Goal: Information Seeking & Learning: Learn about a topic

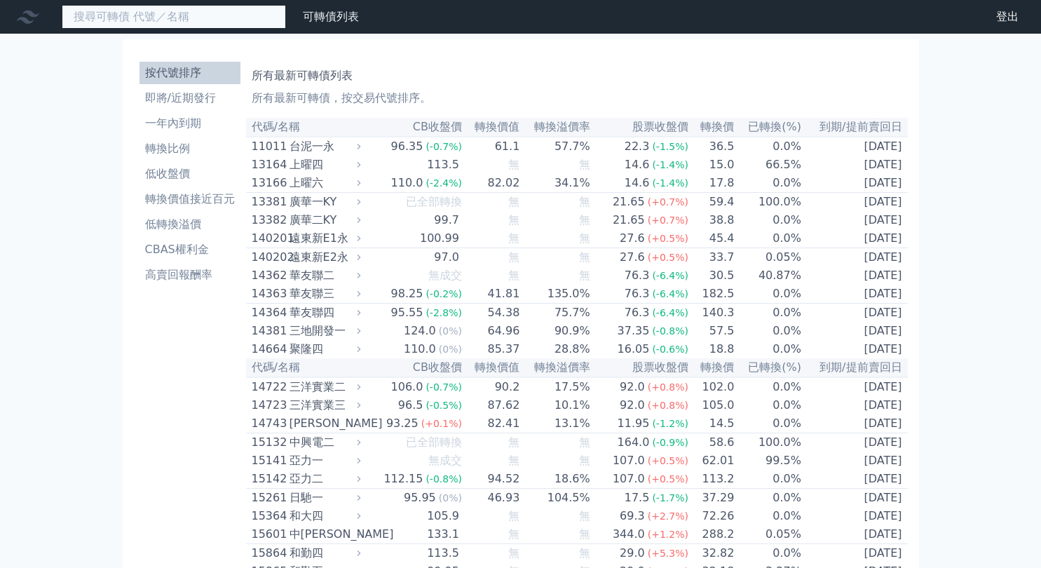
click at [203, 26] on input at bounding box center [174, 17] width 224 height 24
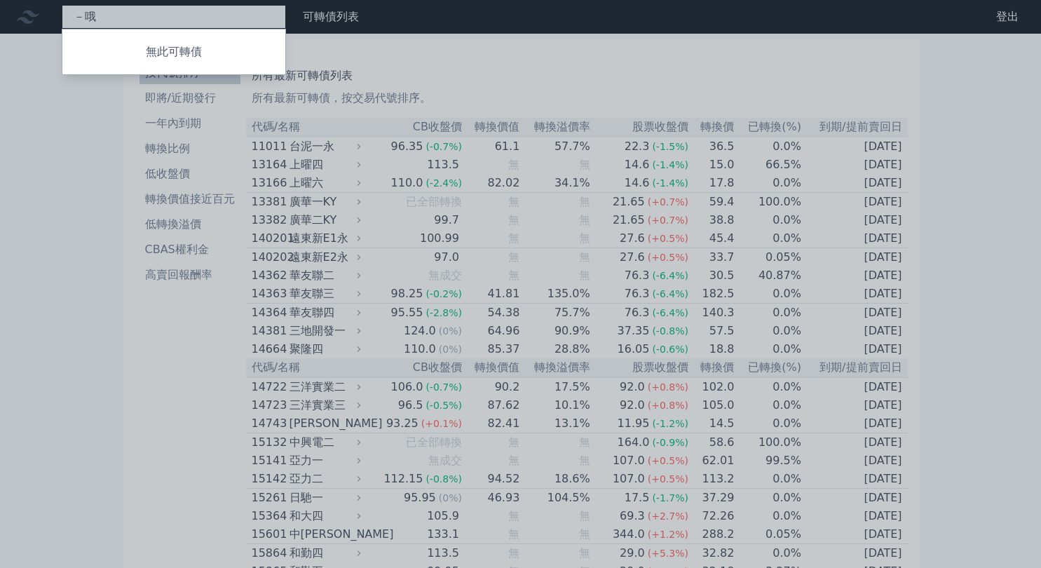
type input "－"
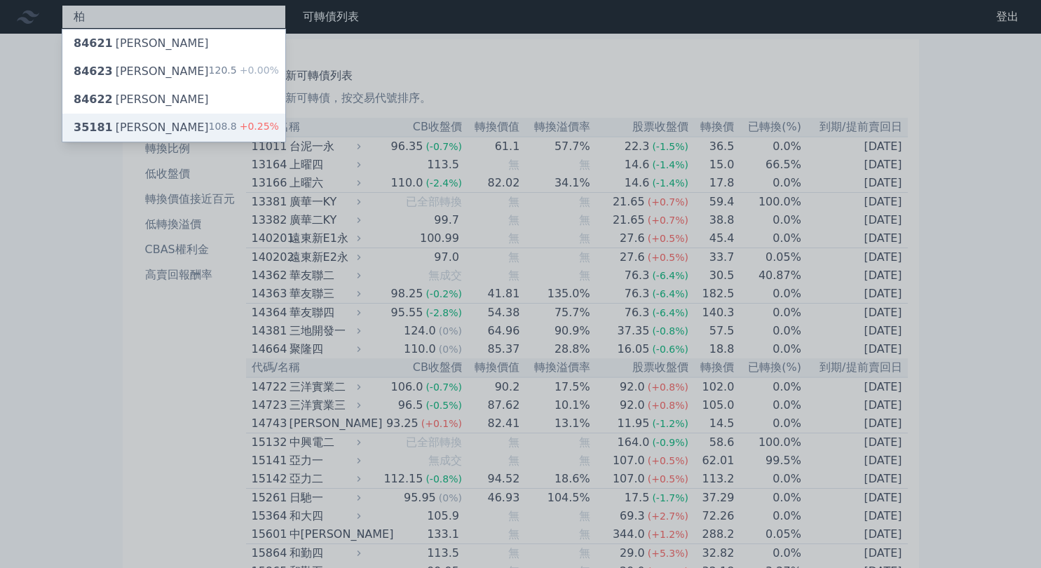
type input "柏"
click at [136, 127] on div "35181 柏騰一" at bounding box center [141, 127] width 135 height 17
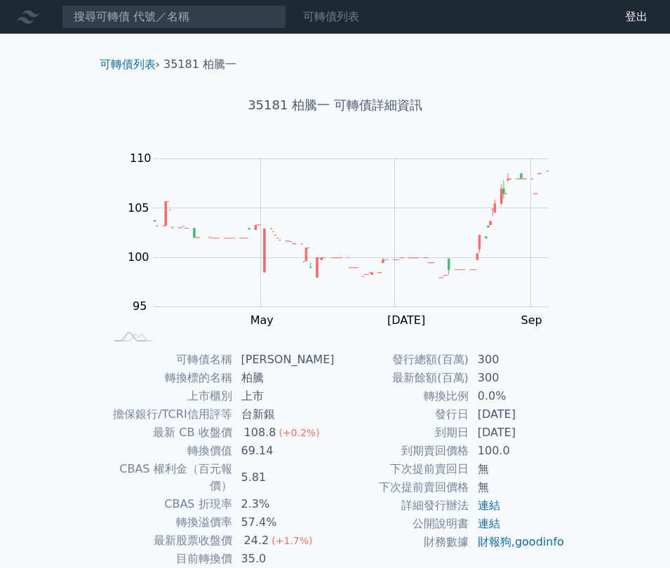
click at [344, 20] on link "可轉債列表" at bounding box center [331, 16] width 56 height 13
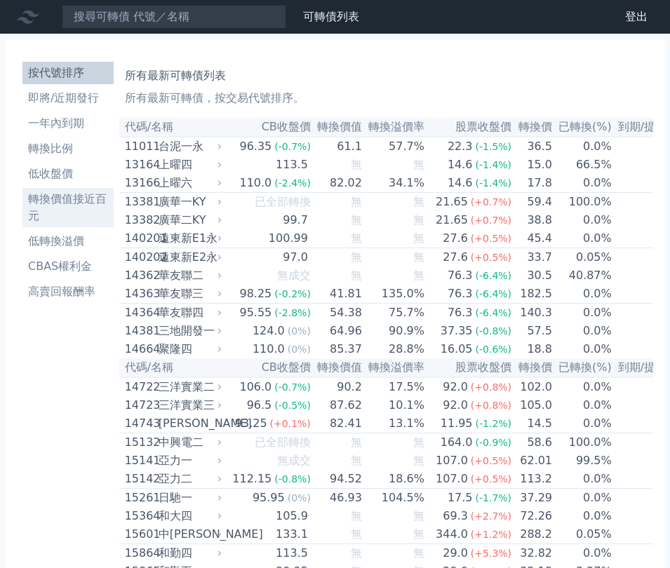
click at [68, 208] on li "轉換價值接近百元" at bounding box center [67, 208] width 91 height 34
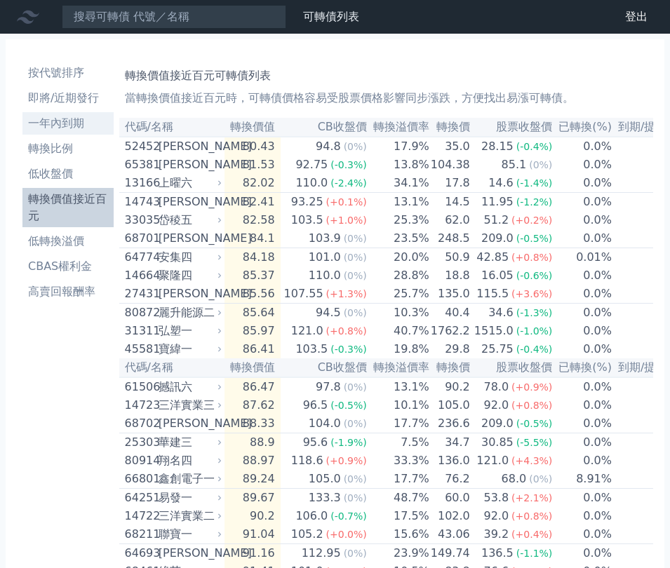
click at [65, 124] on li "一年內到期" at bounding box center [67, 123] width 91 height 17
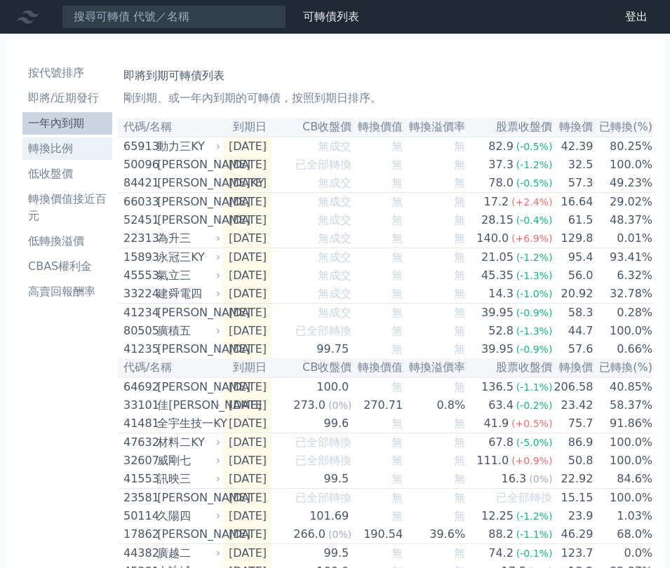
click at [65, 148] on li "轉換比例" at bounding box center [67, 148] width 90 height 17
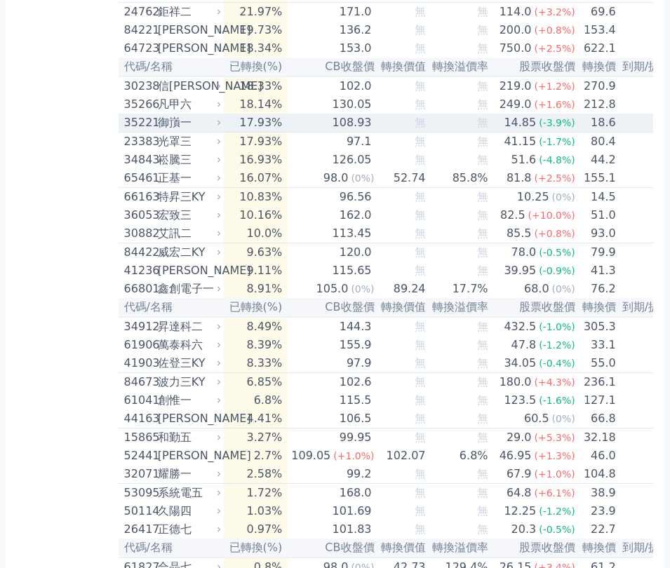
scroll to position [2665, 0]
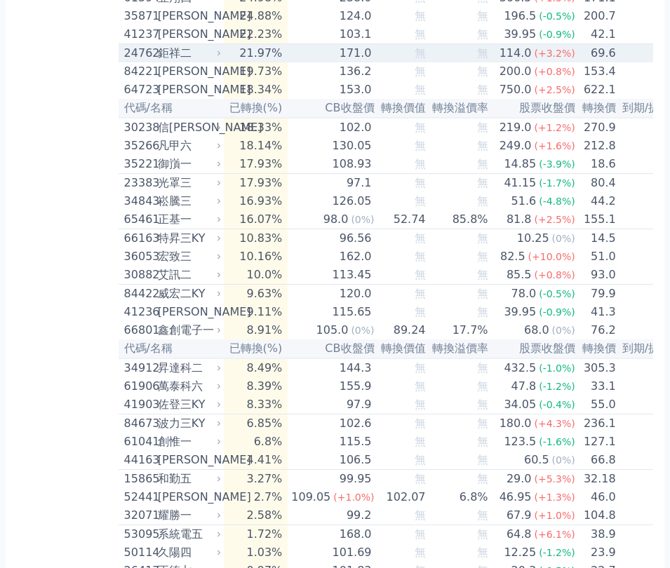
click at [200, 62] on div "鉅祥二" at bounding box center [188, 53] width 60 height 17
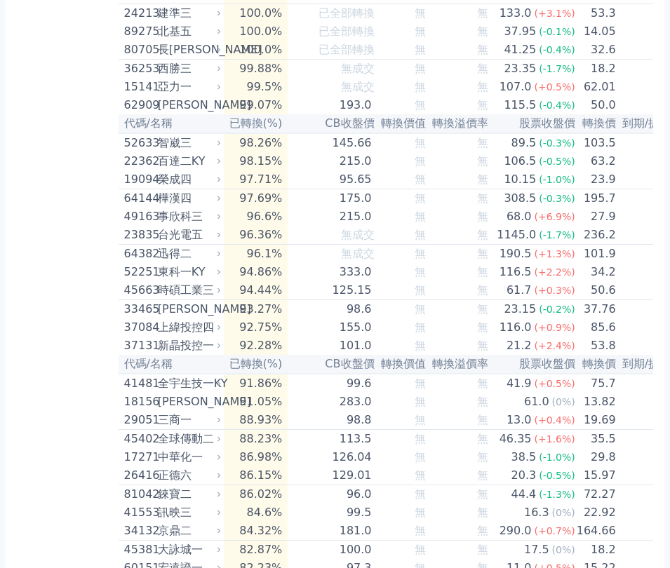
scroll to position [0, 0]
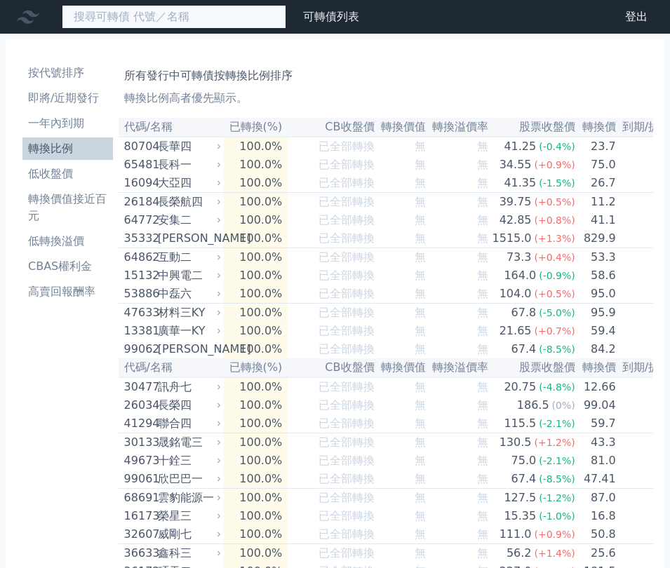
click at [121, 17] on input at bounding box center [174, 17] width 224 height 24
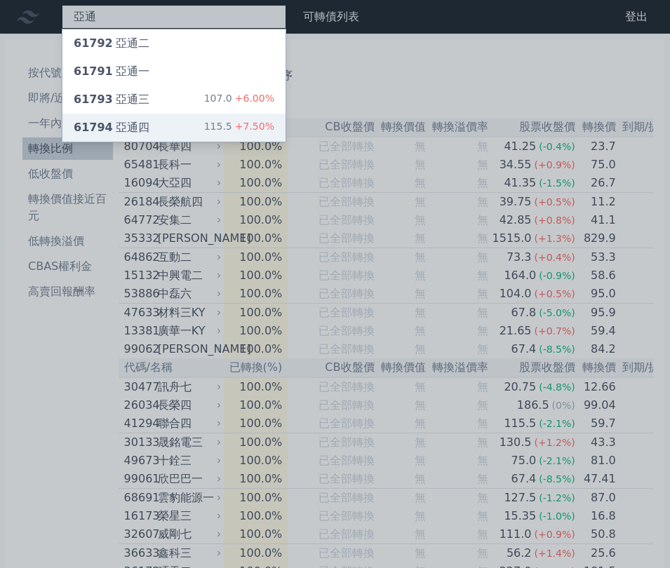
type input "亞通"
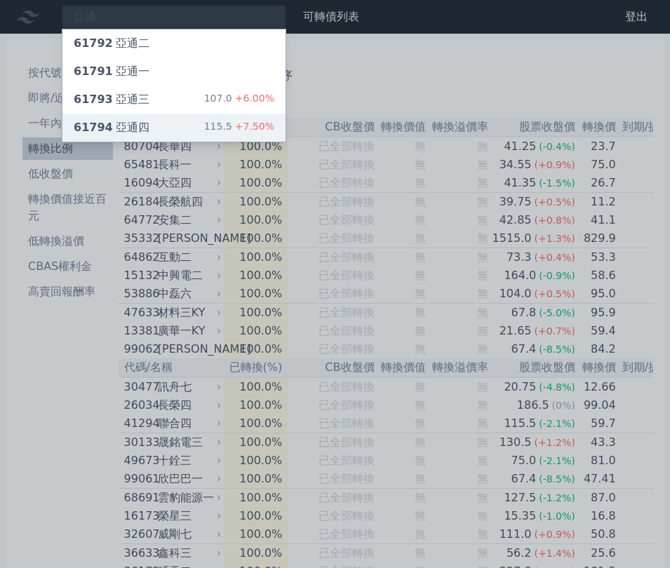
click at [160, 121] on div "61794 亞通四 115.5 +7.50%" at bounding box center [173, 128] width 223 height 28
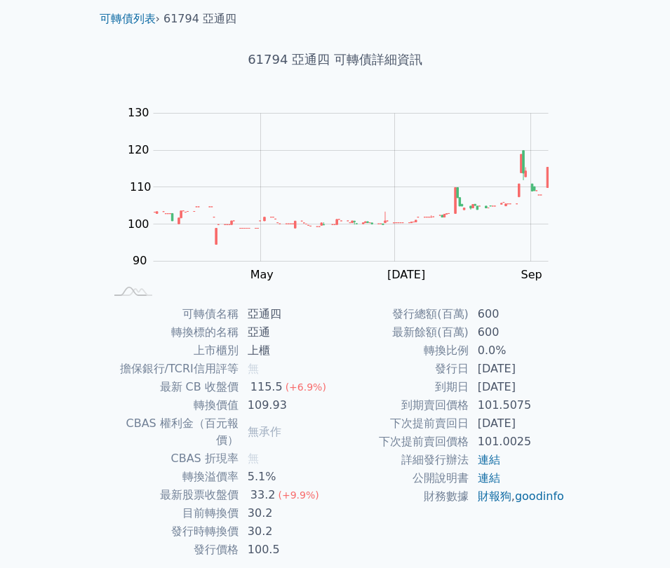
scroll to position [51, 0]
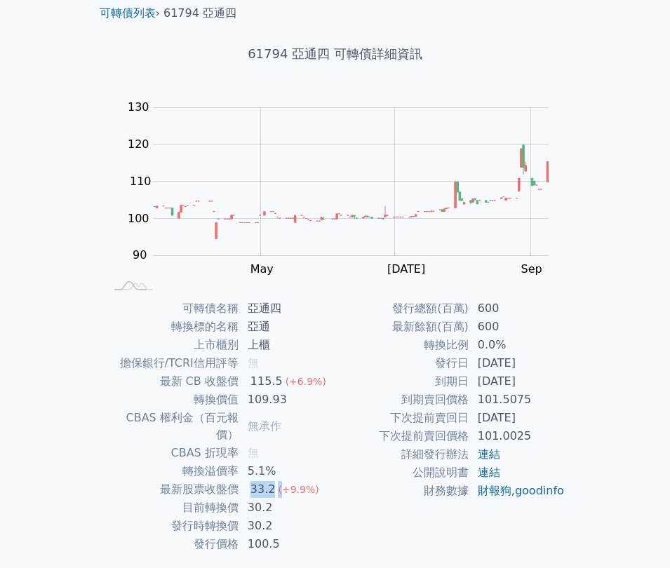
drag, startPoint x: 267, startPoint y: 473, endPoint x: 288, endPoint y: 490, distance: 27.1
click at [279, 480] on td "33.2 (+9.9%)" at bounding box center [287, 489] width 96 height 18
click at [321, 517] on td "30.2" at bounding box center [287, 526] width 96 height 18
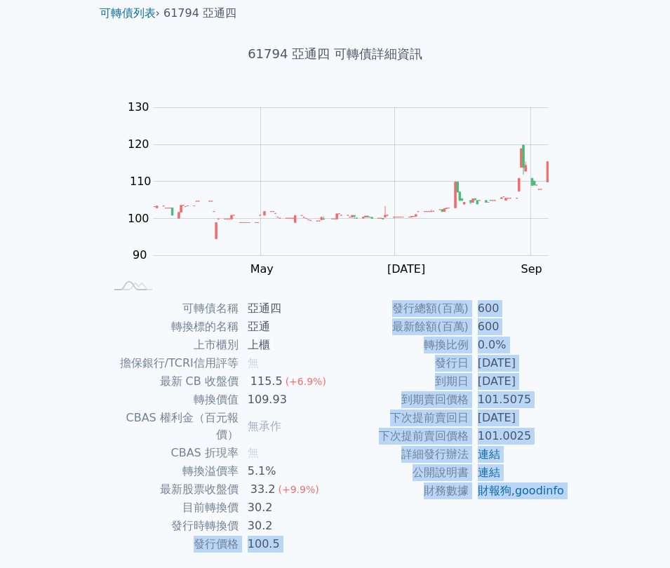
drag, startPoint x: 189, startPoint y: 497, endPoint x: 252, endPoint y: 474, distance: 67.7
click at [247, 483] on div "可轉債列表 › 61794 亞通四 61794 亞通四 可轉債詳細資訊 Zoom Out 100 80 85 90 95 100 105 110 140 12…" at bounding box center [335, 298] width 494 height 633
drag, startPoint x: 339, startPoint y: 429, endPoint x: 377, endPoint y: 447, distance: 42.7
click at [339, 429] on td "下次提前賣回價格" at bounding box center [402, 436] width 134 height 18
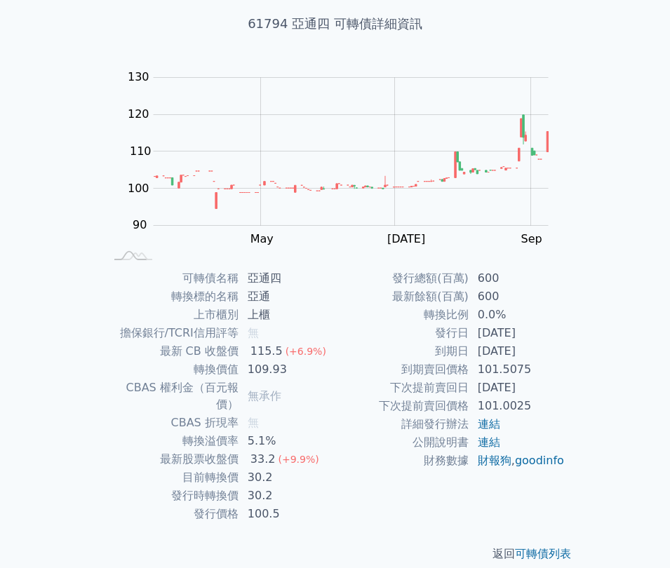
scroll to position [0, 0]
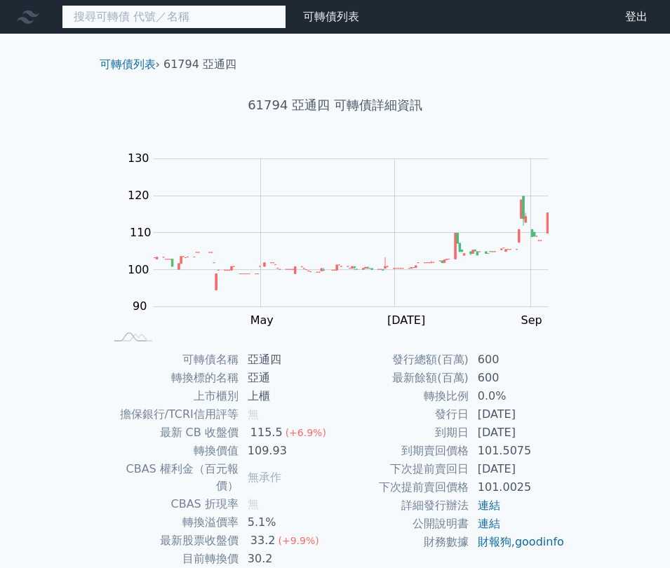
click at [189, 20] on input at bounding box center [174, 17] width 224 height 24
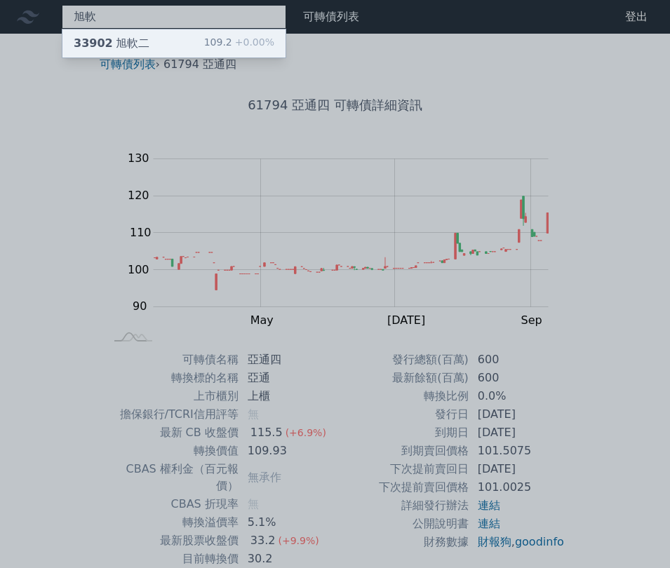
type input "旭軟"
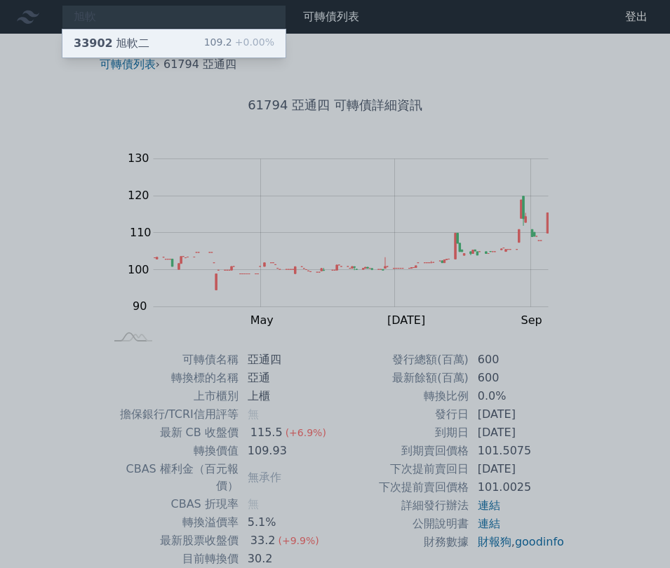
click at [175, 42] on div "33902 旭軟二 109.2 +0.00%" at bounding box center [173, 43] width 223 height 28
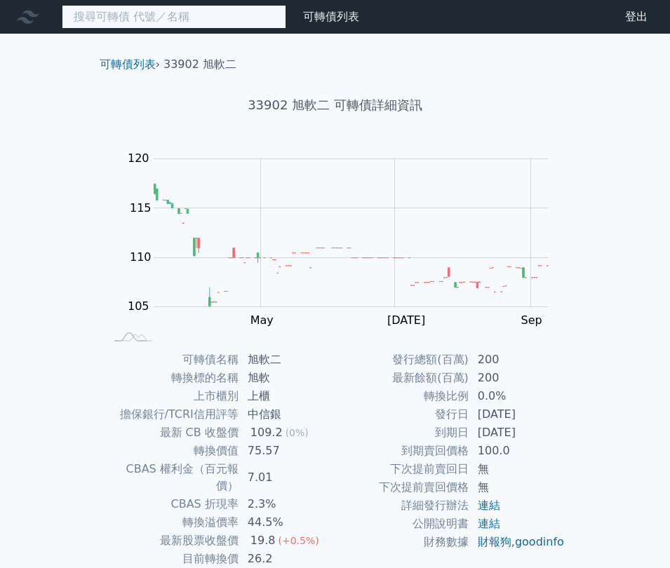
click at [188, 18] on input at bounding box center [174, 17] width 224 height 24
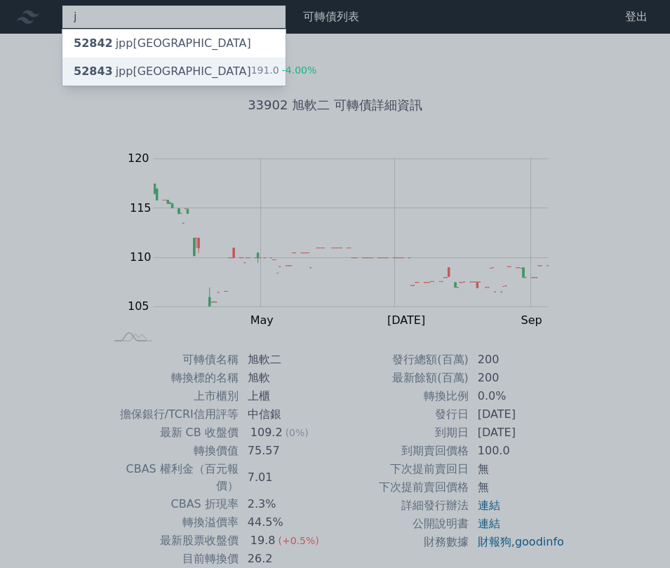
type input "j"
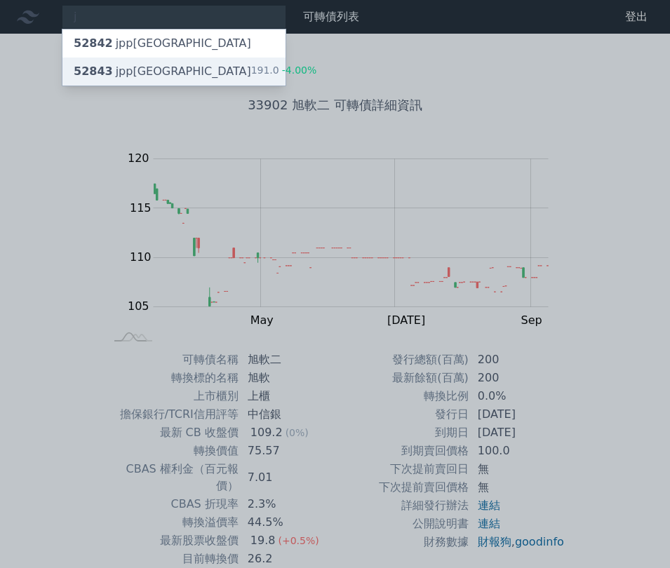
click at [186, 71] on div "52843 jpp三KY 191.0 -4.00%" at bounding box center [173, 72] width 223 height 28
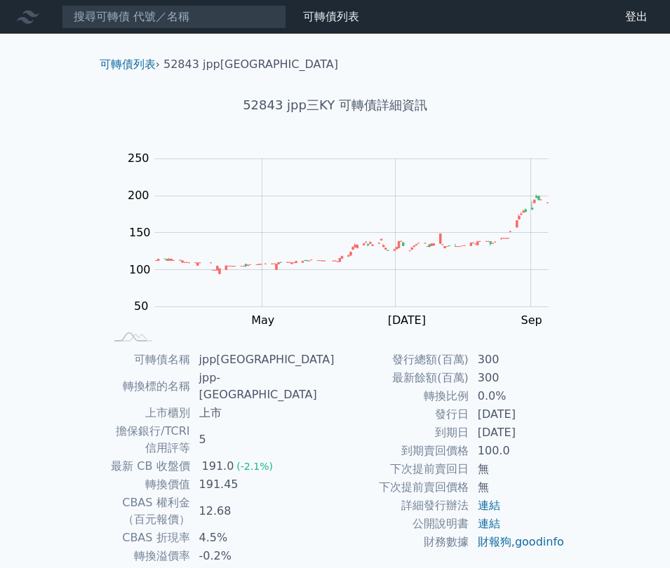
scroll to position [81, 0]
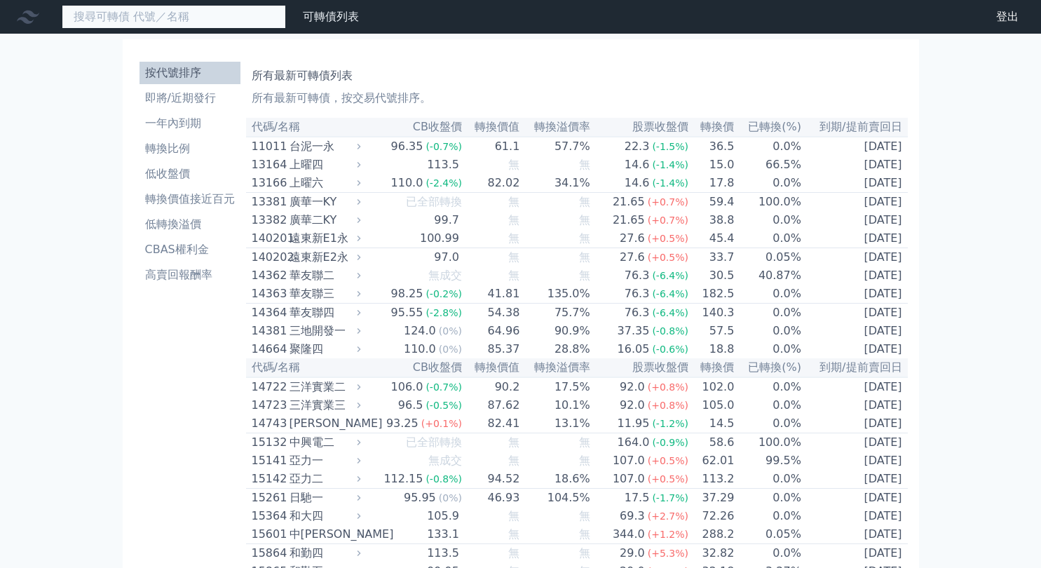
click at [192, 25] on input at bounding box center [174, 17] width 224 height 24
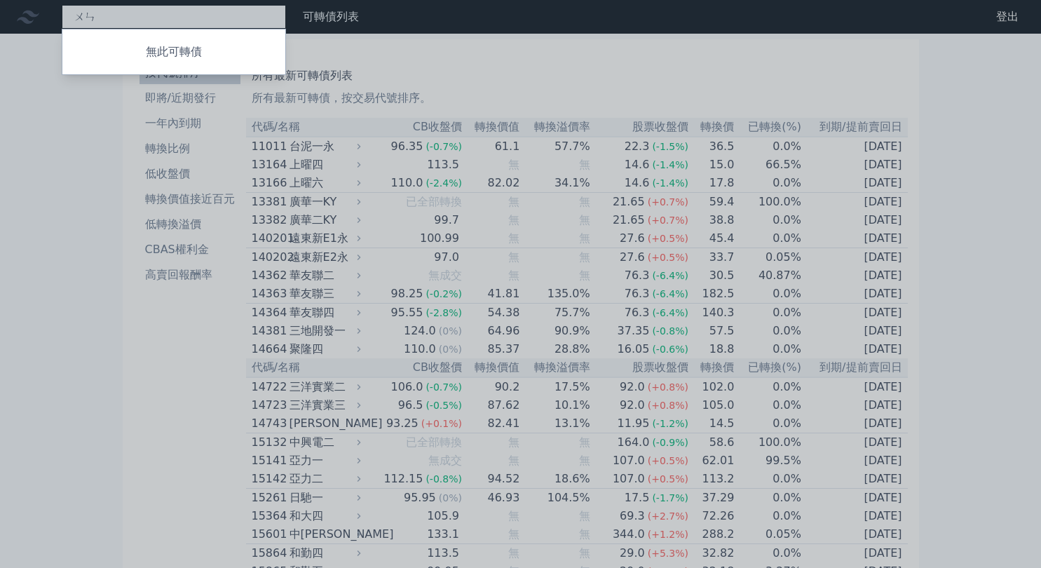
type input "ㄨ"
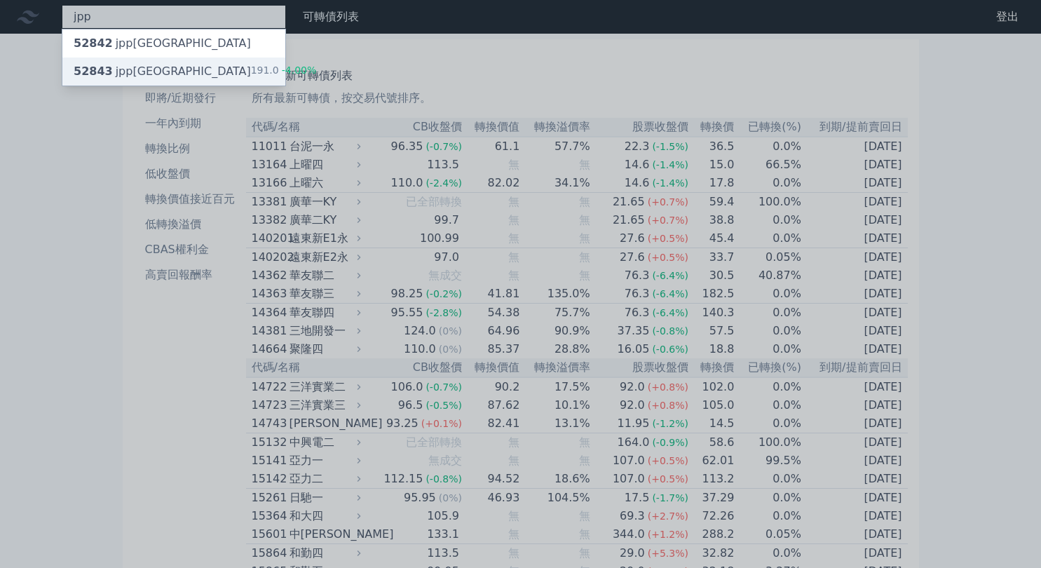
type input "jpp"
click at [149, 70] on div "52843 jpp[GEOGRAPHIC_DATA]" at bounding box center [162, 71] width 177 height 17
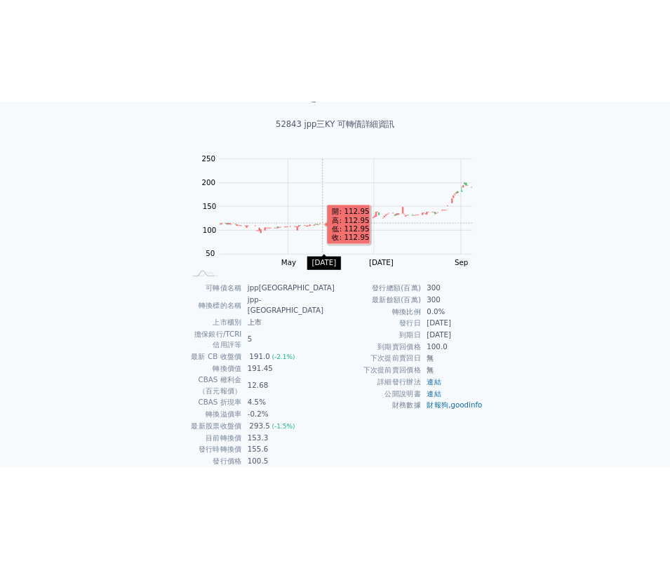
scroll to position [81, 0]
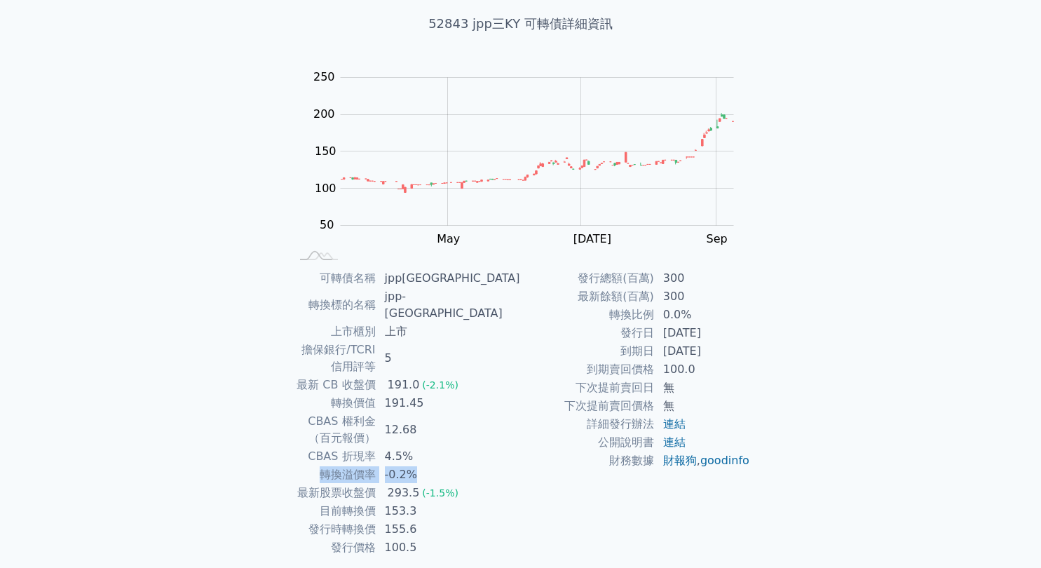
drag, startPoint x: 459, startPoint y: 424, endPoint x: 324, endPoint y: 424, distance: 135.4
click at [324, 466] on tr "轉換溢價率 -0.2%" at bounding box center [406, 475] width 230 height 18
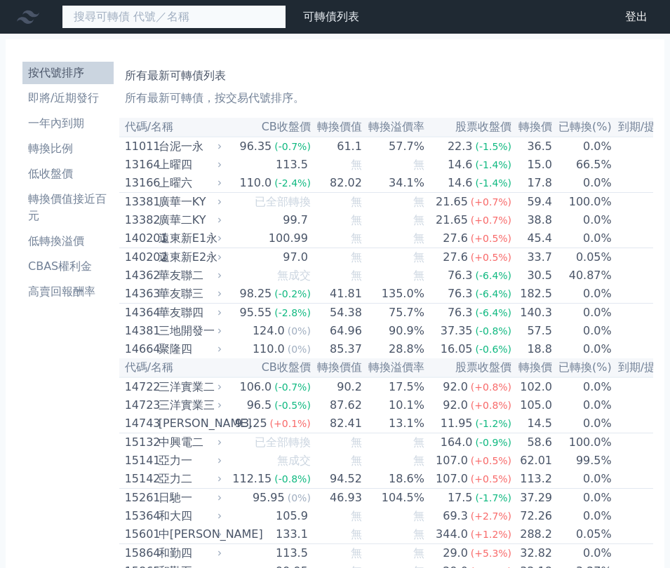
click at [176, 9] on input at bounding box center [174, 17] width 224 height 24
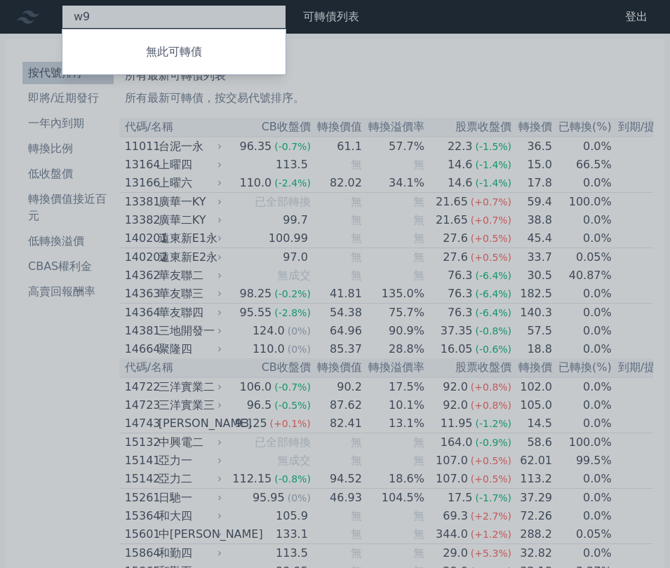
type input "w"
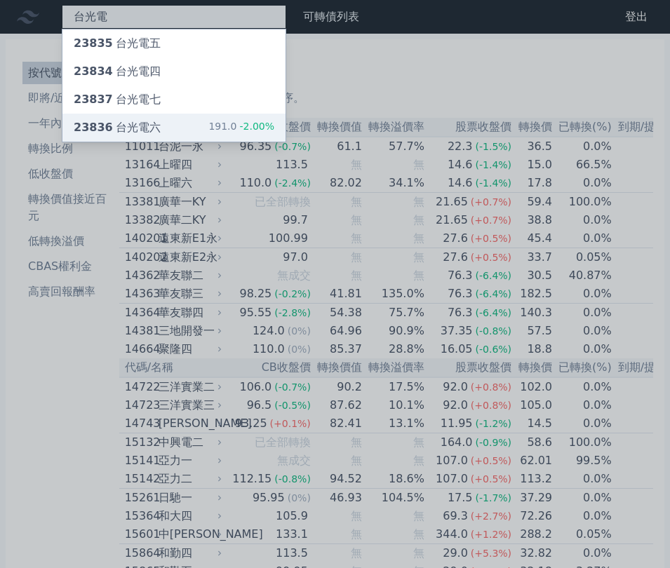
type input "台光電"
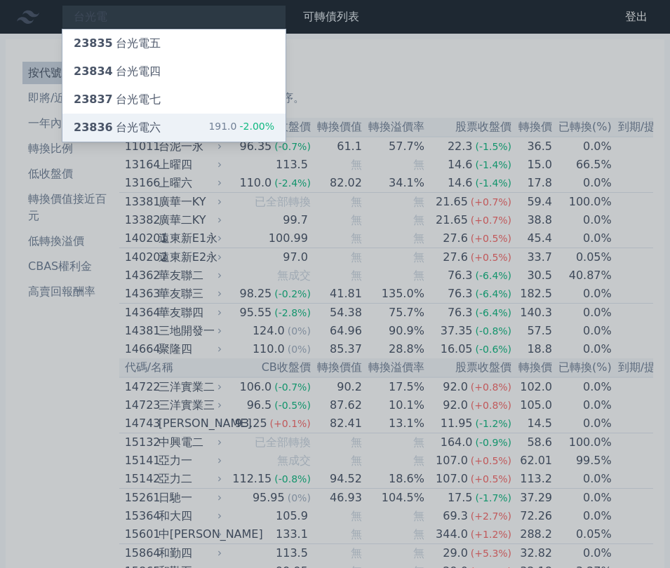
click at [183, 123] on div "23836 台光電六 191.0 -2.00%" at bounding box center [173, 128] width 223 height 28
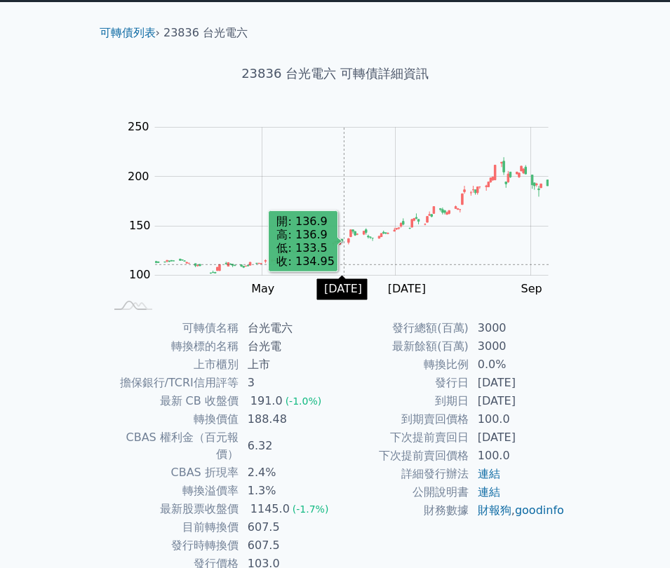
scroll to position [34, 0]
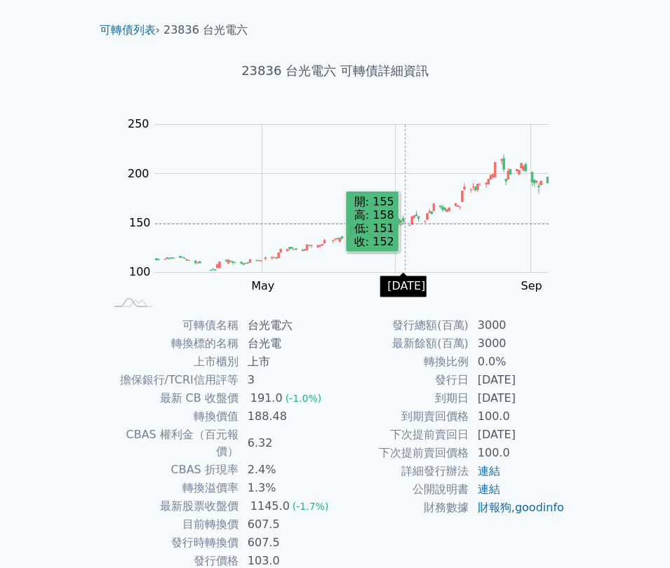
click at [408, 224] on rect "Chart" at bounding box center [351, 199] width 393 height 148
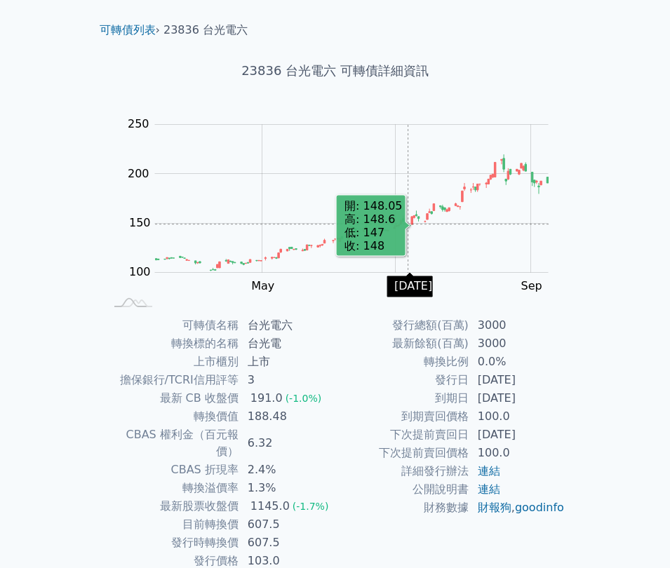
click at [411, 220] on icon "Series" at bounding box center [411, 221] width 1 height 8
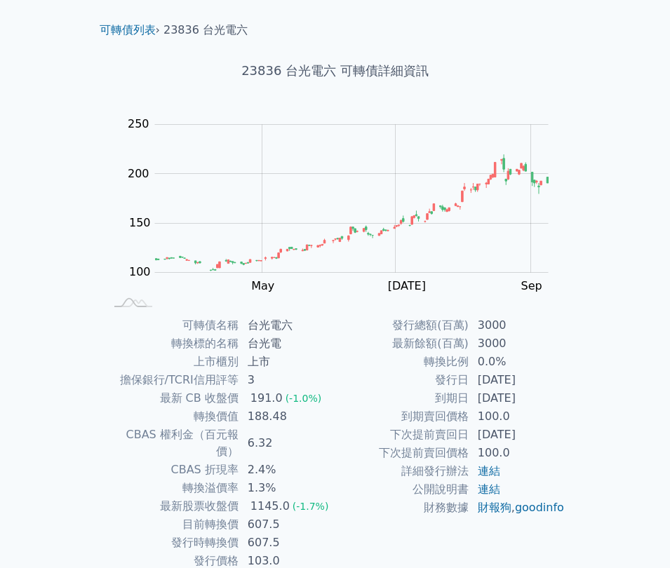
scroll to position [0, 0]
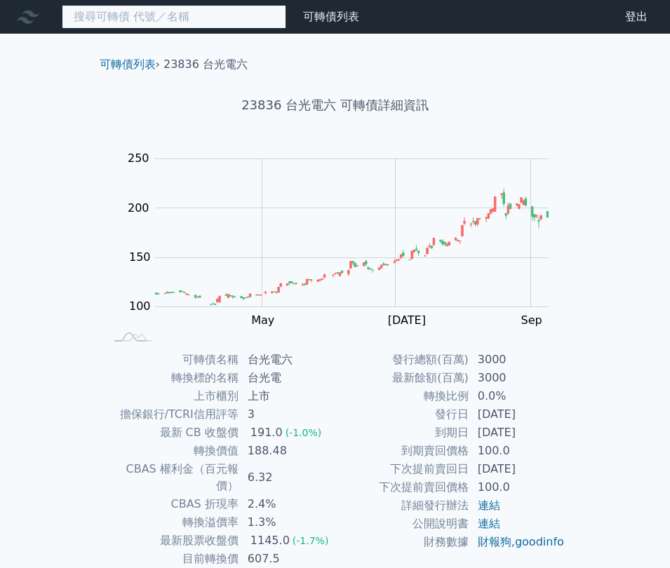
click at [149, 22] on input at bounding box center [174, 17] width 224 height 24
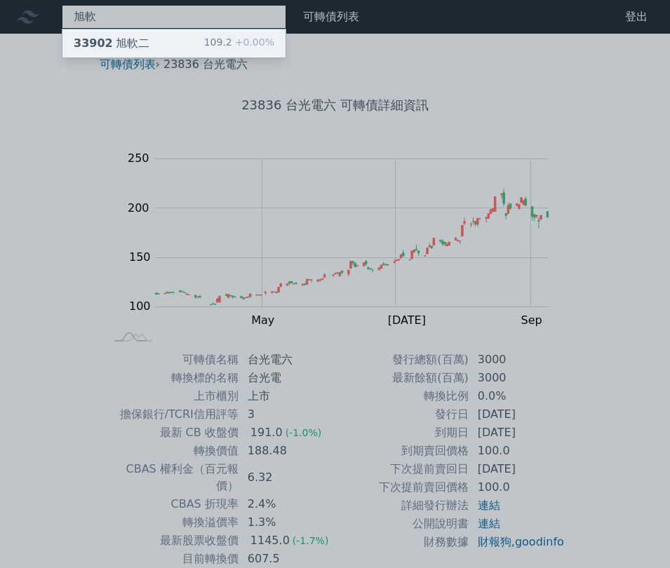
type input "旭軟"
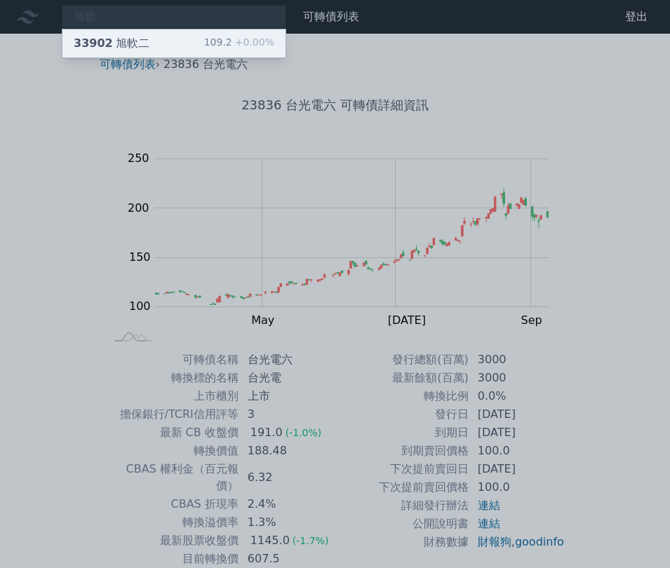
click at [154, 43] on div "33902 旭軟二 109.2 +0.00%" at bounding box center [173, 43] width 223 height 28
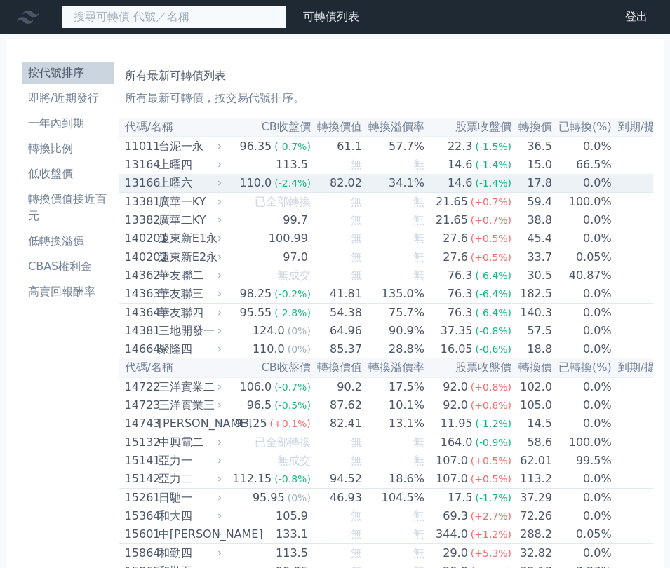
click at [203, 25] on input at bounding box center [174, 17] width 224 height 24
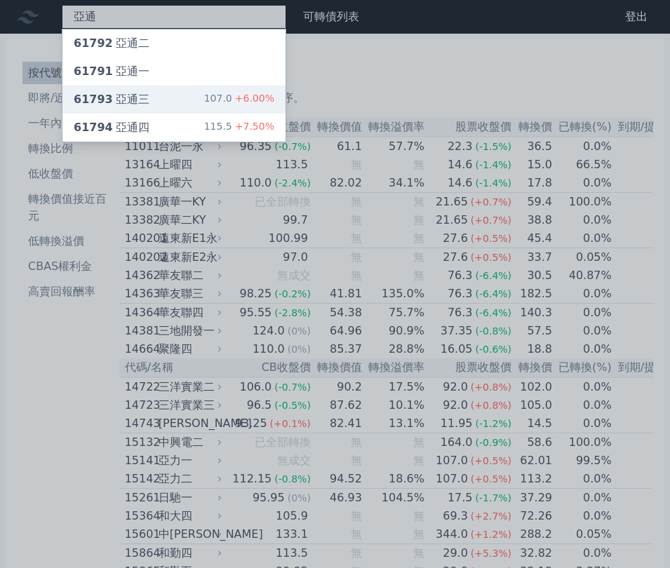
type input "亞通"
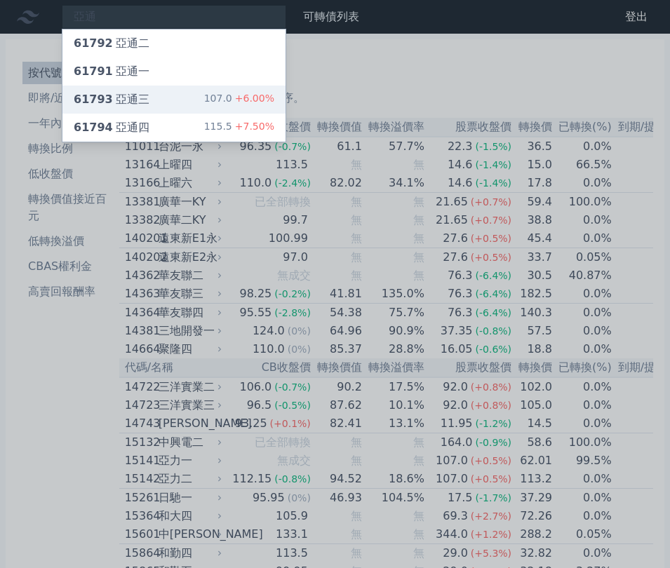
click at [182, 98] on div "61793 亞通三 107.0 +6.00%" at bounding box center [173, 100] width 223 height 28
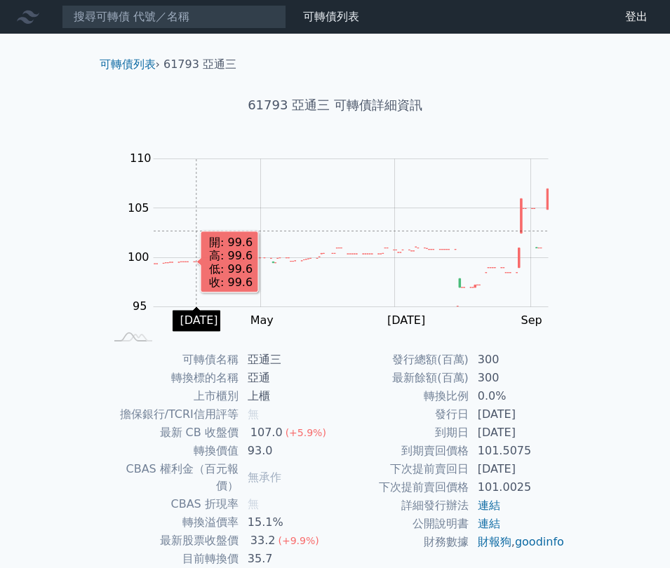
scroll to position [39, 0]
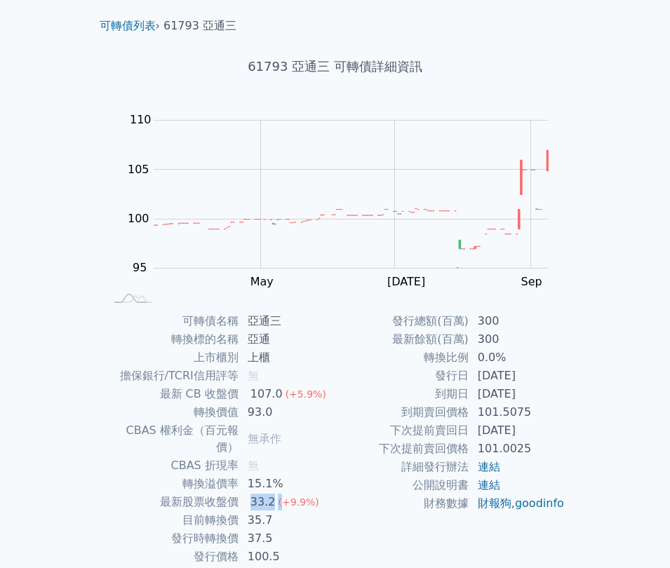
drag, startPoint x: 260, startPoint y: 485, endPoint x: 277, endPoint y: 485, distance: 16.8
click at [277, 493] on td "33.2 (+9.9%)" at bounding box center [287, 502] width 96 height 18
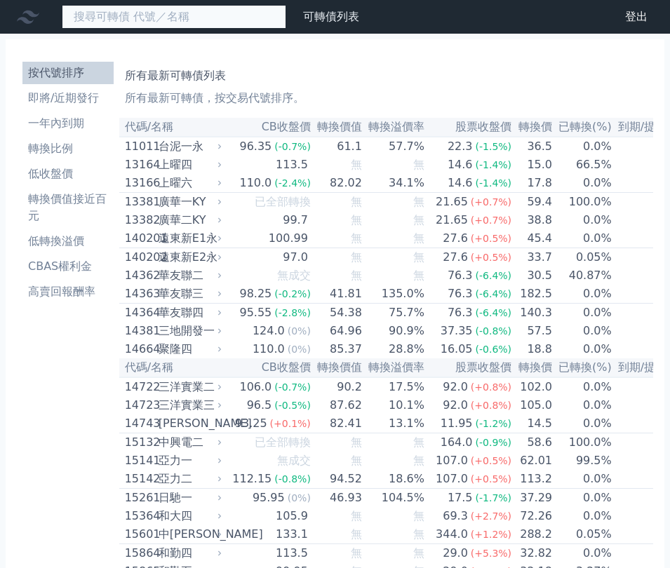
drag, startPoint x: 242, startPoint y: 19, endPoint x: 241, endPoint y: 11, distance: 8.4
click at [242, 19] on input at bounding box center [174, 17] width 224 height 24
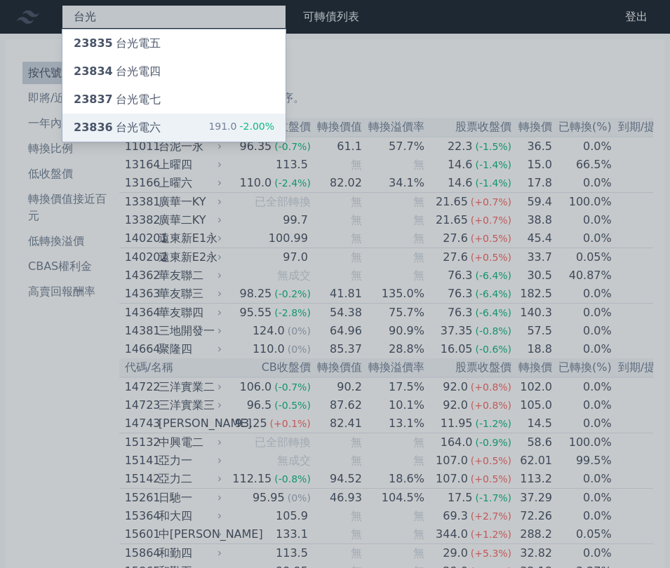
type input "台光"
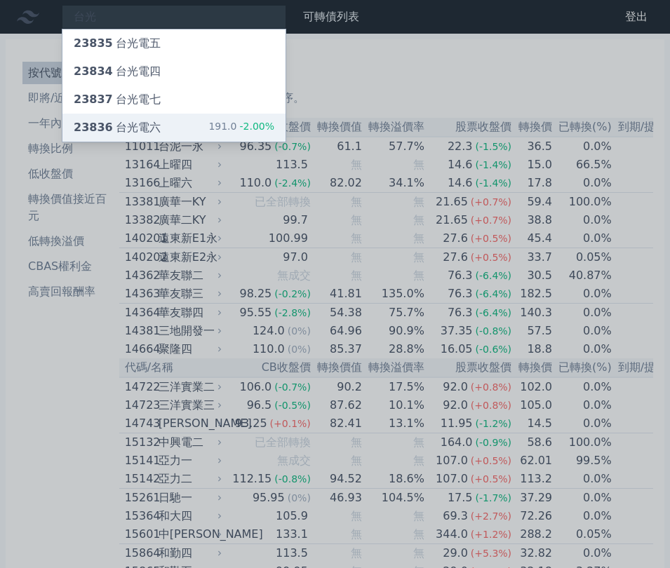
click at [163, 130] on div "23836 台光電六 191.0 -2.00%" at bounding box center [173, 128] width 223 height 28
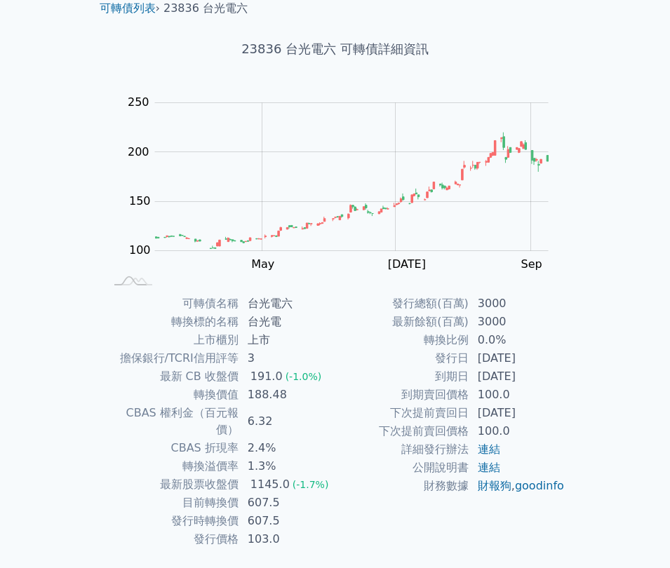
scroll to position [81, 0]
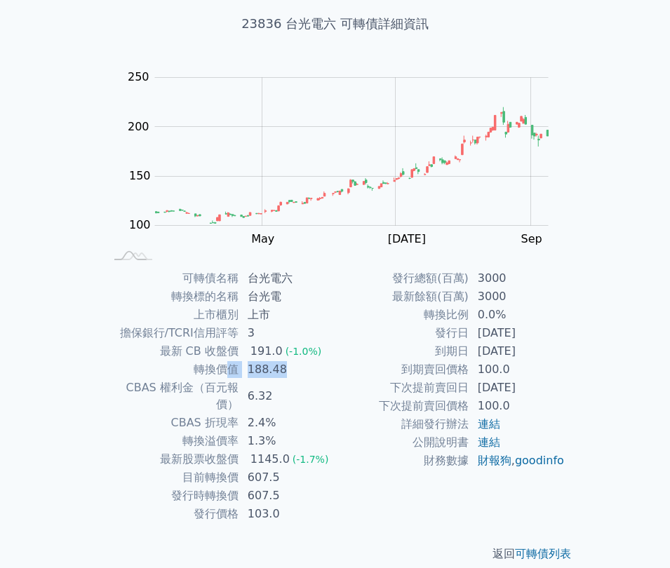
drag, startPoint x: 289, startPoint y: 372, endPoint x: 229, endPoint y: 372, distance: 59.6
click at [229, 372] on tr "轉換價值 188.48" at bounding box center [220, 369] width 230 height 18
drag, startPoint x: 331, startPoint y: 421, endPoint x: 295, endPoint y: 421, distance: 35.8
click at [330, 432] on td "1.3%" at bounding box center [287, 441] width 96 height 18
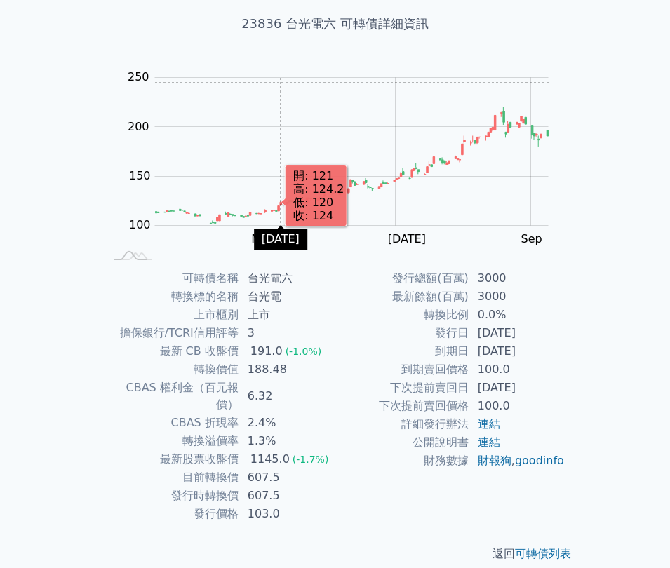
scroll to position [0, 0]
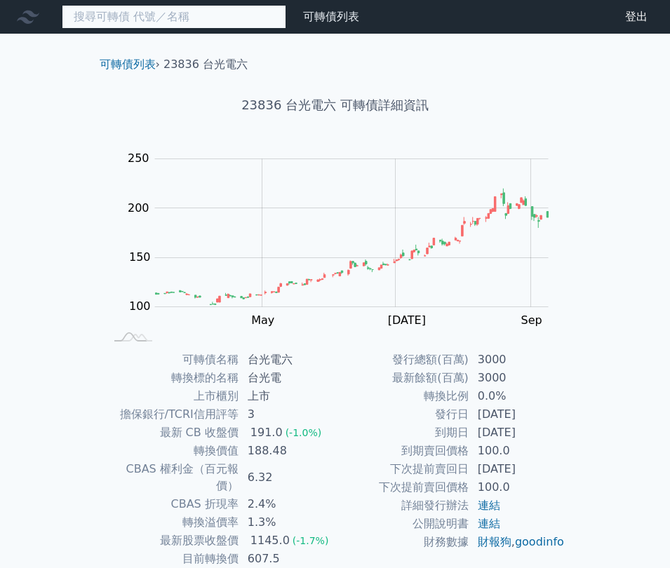
click at [171, 25] on input at bounding box center [174, 17] width 224 height 24
type input "ㄨ"
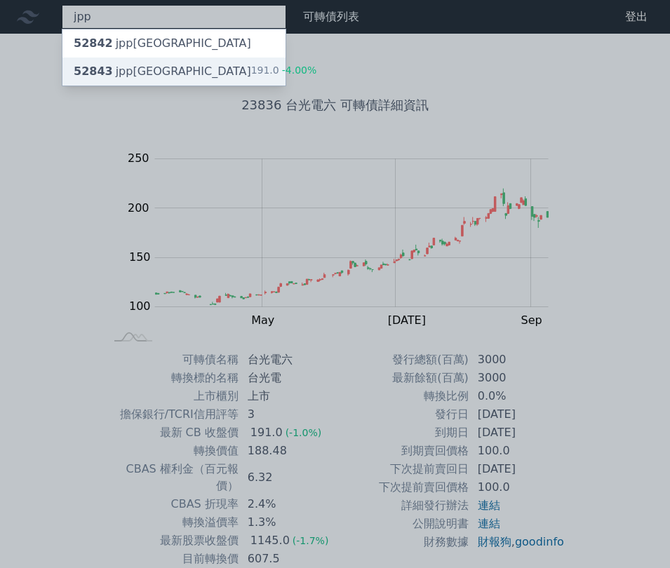
type input "jpp"
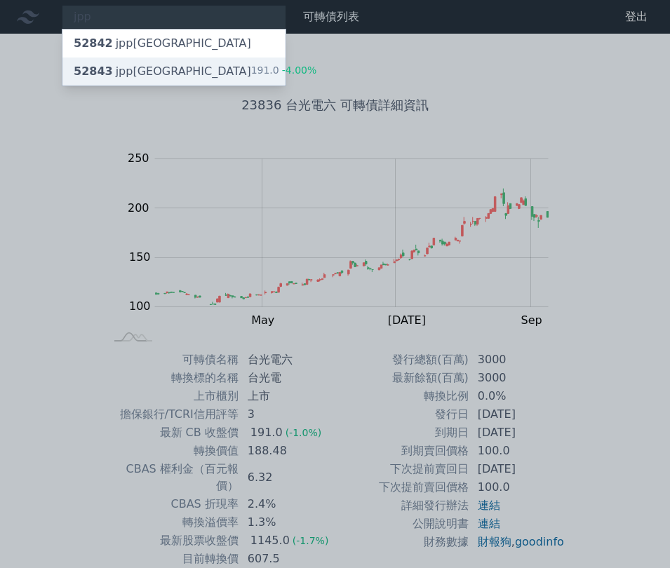
click at [148, 65] on div "52843 jpp[GEOGRAPHIC_DATA]" at bounding box center [162, 71] width 177 height 17
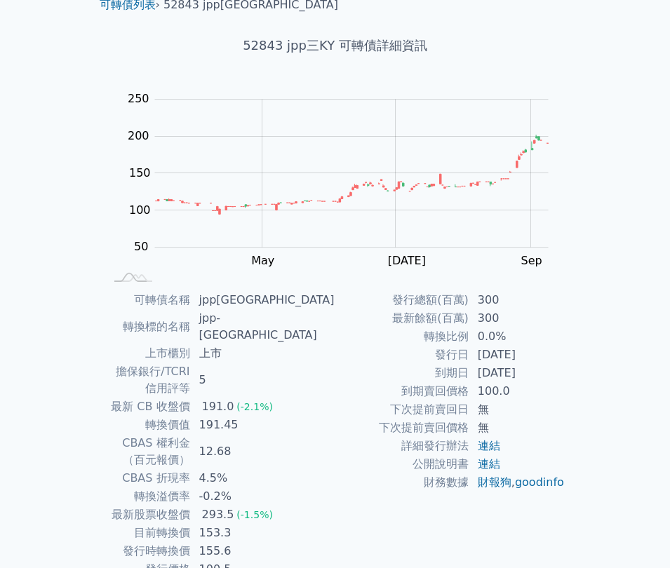
scroll to position [81, 0]
